Goal: Information Seeking & Learning: Learn about a topic

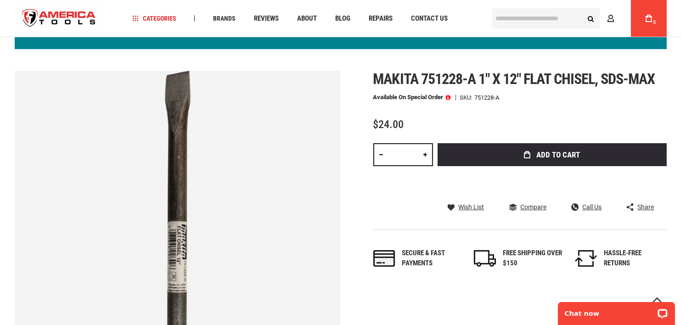
scroll to position [92, 0]
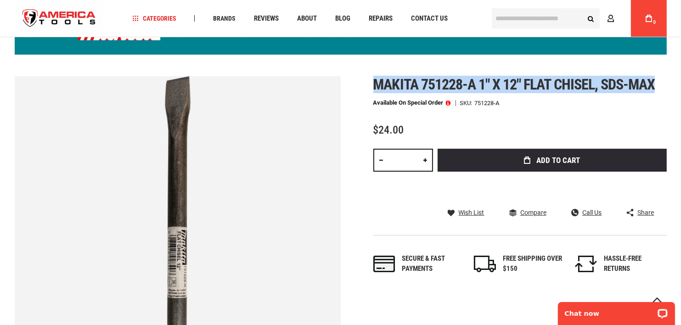
drag, startPoint x: 373, startPoint y: 82, endPoint x: 661, endPoint y: 80, distance: 287.4
click at [661, 80] on h1 "Makita 751228-a 1" x 12" flat chisel, sds-max" at bounding box center [519, 84] width 293 height 17
copy span "Makita 751228-a 1" x 12" flat chisel, sds-max"
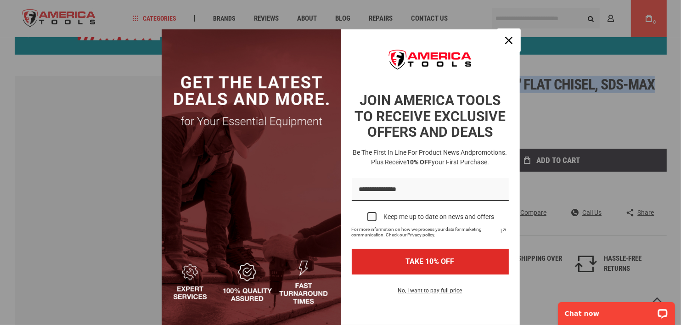
drag, startPoint x: 508, startPoint y: 34, endPoint x: 505, endPoint y: 25, distance: 9.5
click at [507, 30] on button "Close" at bounding box center [509, 40] width 22 height 22
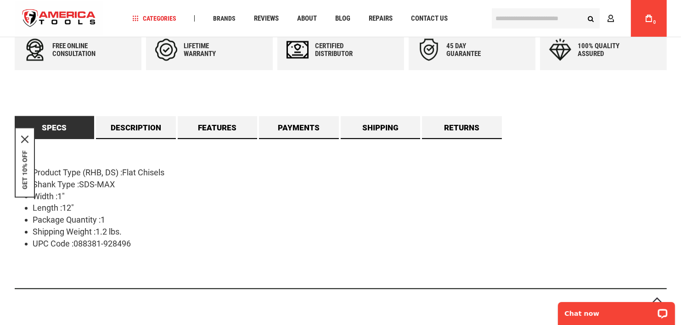
scroll to position [505, 0]
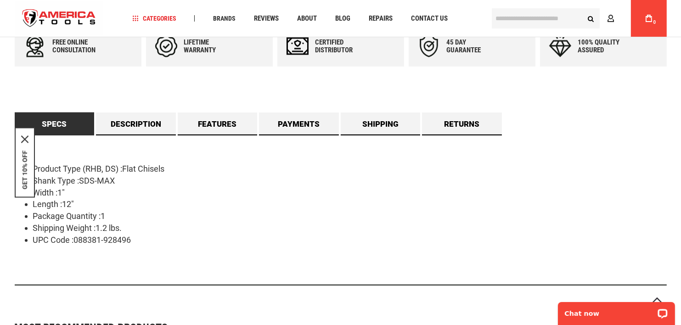
click at [175, 185] on li "Shank Type :SDS-MAX" at bounding box center [349, 181] width 633 height 12
click at [156, 129] on link "Description" at bounding box center [136, 123] width 80 height 23
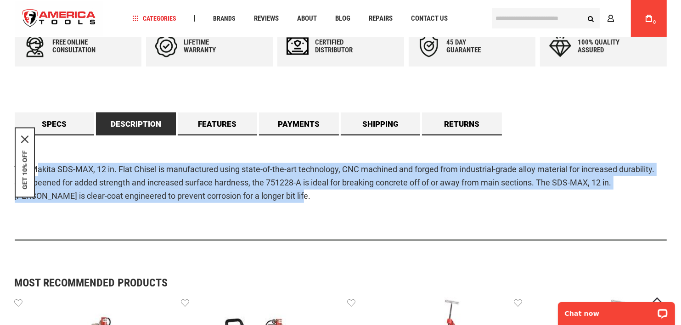
drag, startPoint x: 239, startPoint y: 195, endPoint x: 36, endPoint y: 170, distance: 204.0
click at [36, 170] on p "The Makita SDS-MAX, 12 in. Flat Chisel is manufactured using state-of-the-art t…" at bounding box center [341, 182] width 652 height 39
drag, startPoint x: 36, startPoint y: 170, endPoint x: 26, endPoint y: 141, distance: 30.8
click at [26, 141] on icon "close icon" at bounding box center [24, 139] width 7 height 7
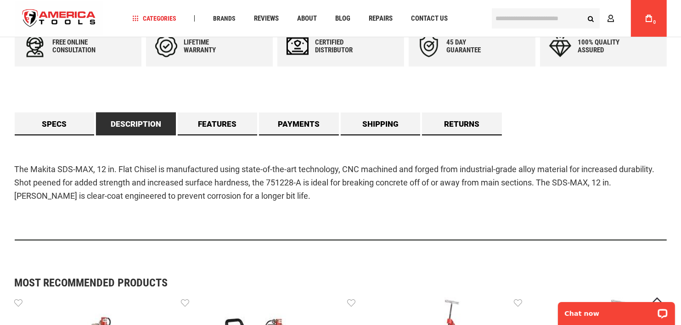
click at [22, 170] on p "The Makita SDS-MAX, 12 in. Flat Chisel is manufactured using state-of-the-art t…" at bounding box center [341, 182] width 652 height 39
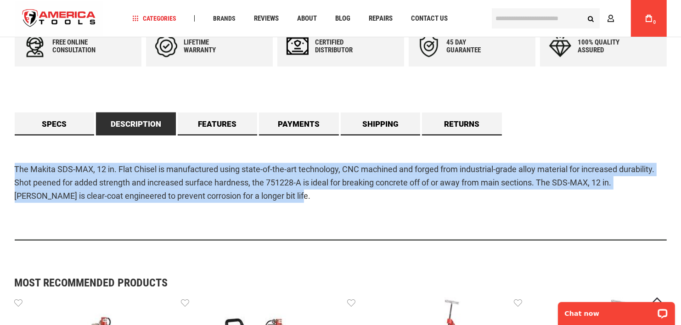
drag, startPoint x: 15, startPoint y: 169, endPoint x: 240, endPoint y: 200, distance: 227.5
click at [240, 200] on p "The Makita SDS-MAX, 12 in. Flat Chisel is manufactured using state-of-the-art t…" at bounding box center [341, 182] width 652 height 39
copy p "The Makita SDS-MAX, 12 in. Flat Chisel is manufactured using state-of-the-art t…"
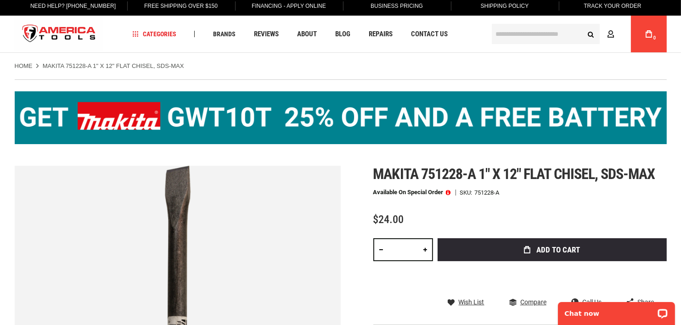
scroll to position [0, 0]
